Goal: Communication & Community: Participate in discussion

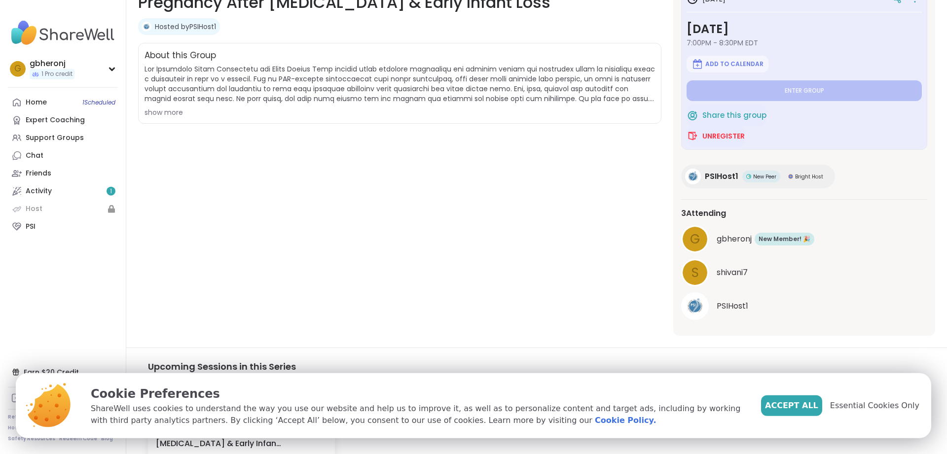
scroll to position [101, 0]
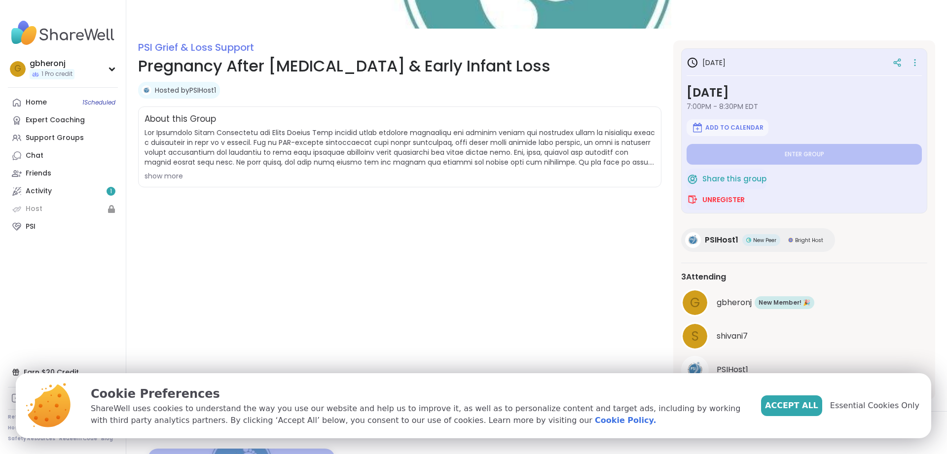
click at [170, 177] on div "show more" at bounding box center [399, 176] width 510 height 10
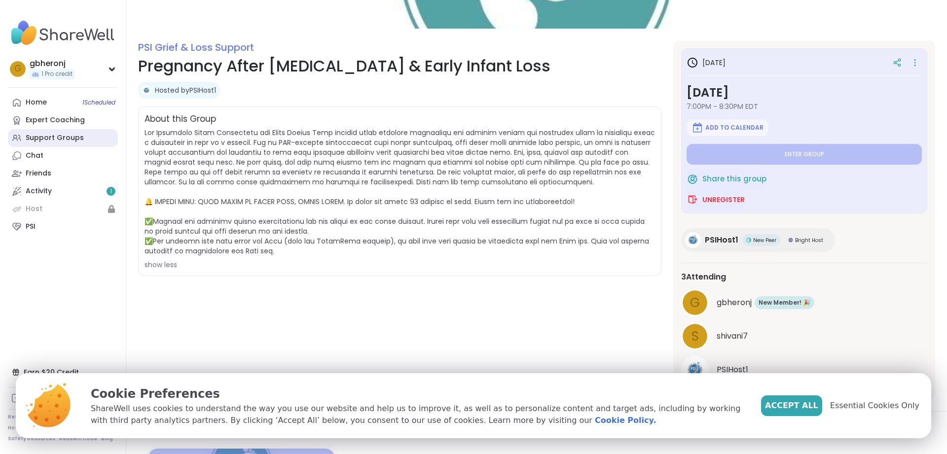
click at [76, 139] on div "Support Groups" at bounding box center [55, 138] width 58 height 10
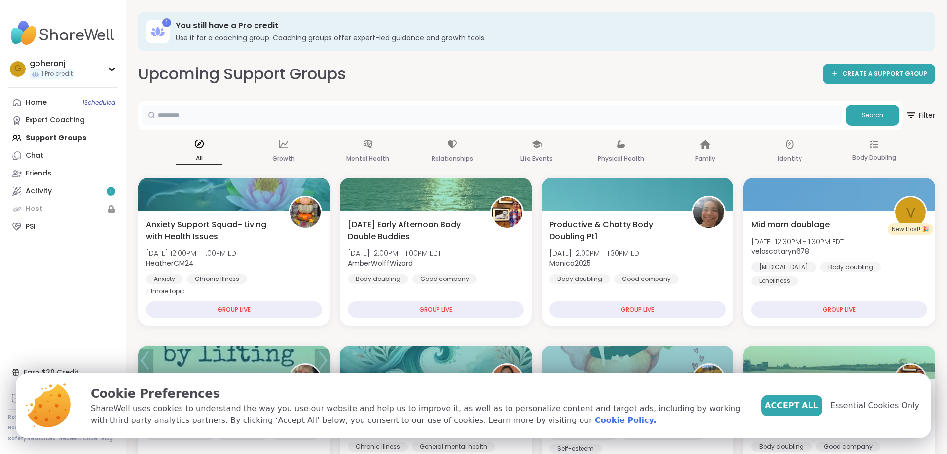
click at [210, 114] on input "text" at bounding box center [492, 115] width 700 height 20
type input "**********"
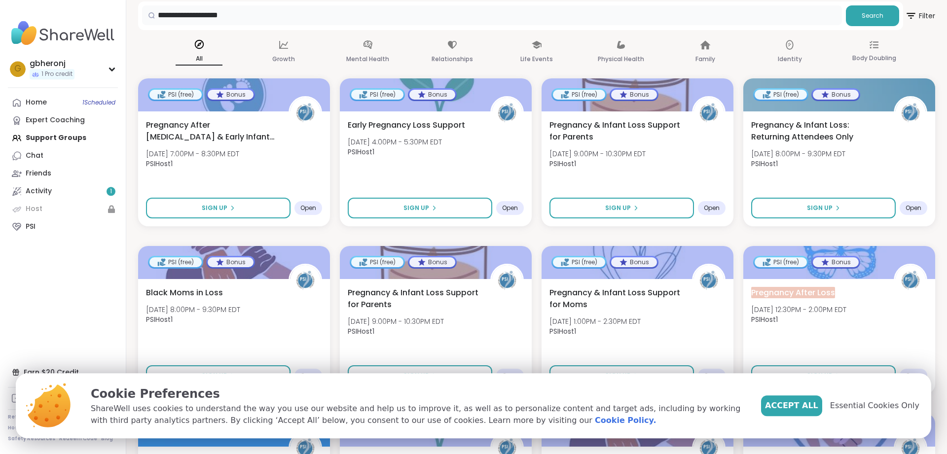
scroll to position [101, 0]
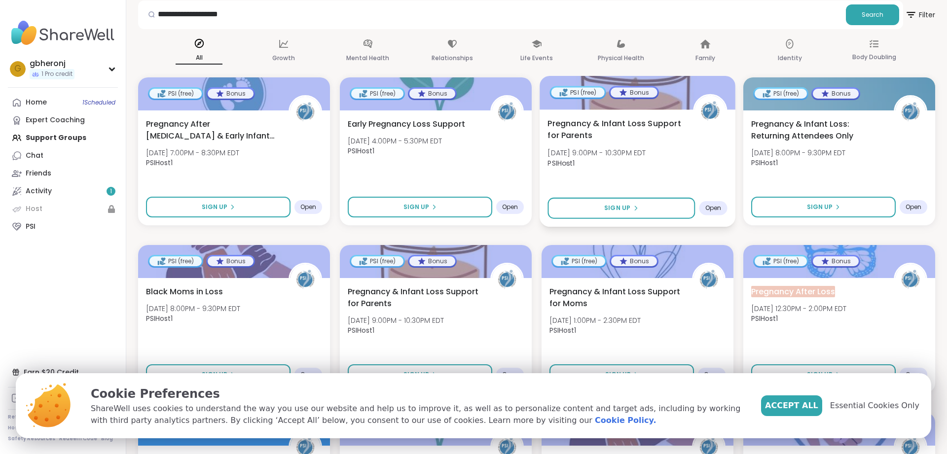
click at [587, 132] on span "Pregnancy & Infant Loss Support for Parents" at bounding box center [614, 129] width 134 height 24
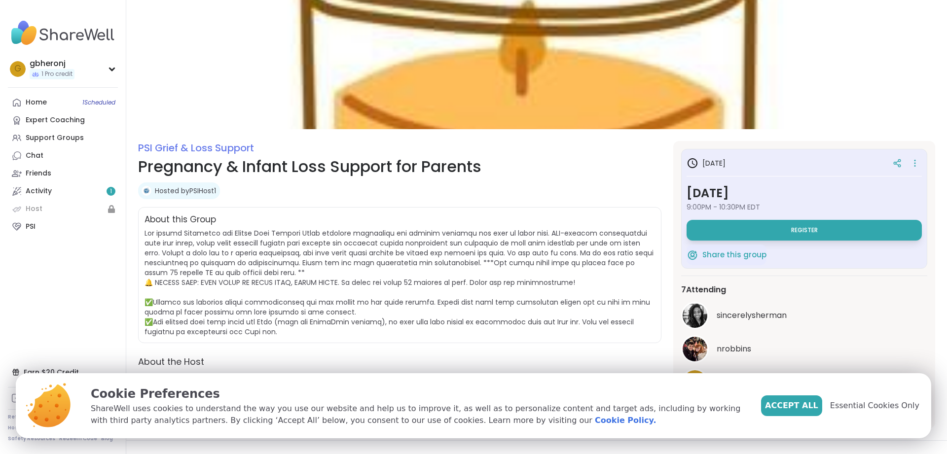
scroll to position [101, 0]
